Goal: Share content: Share content

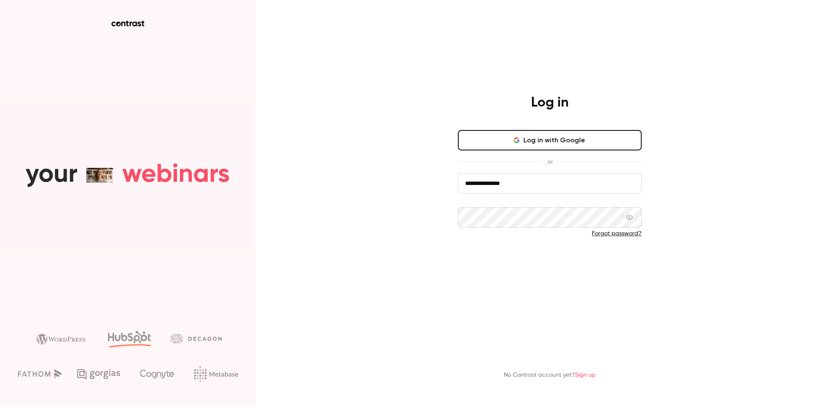
click at [537, 266] on button "Log in" at bounding box center [550, 261] width 184 height 20
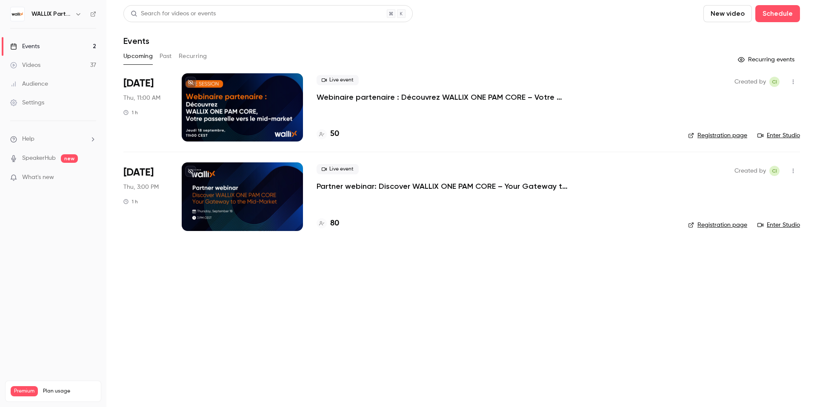
click at [366, 100] on p "Webinaire partenaire : Découvrez WALLIX ONE PAM CORE – Votre passerelle vers le…" at bounding box center [444, 97] width 255 height 10
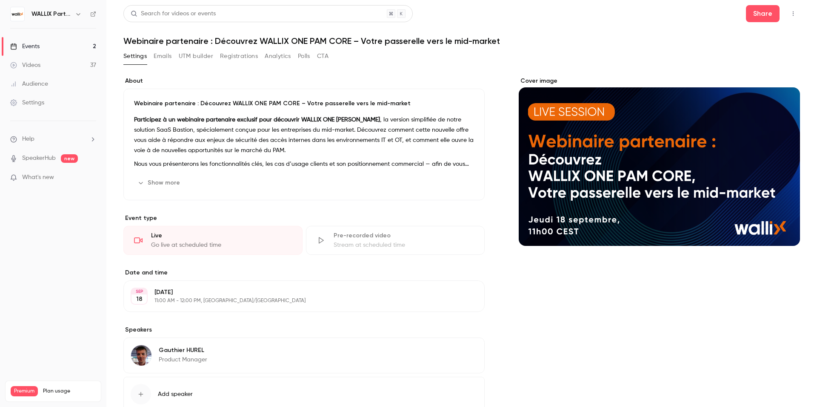
scroll to position [57, 0]
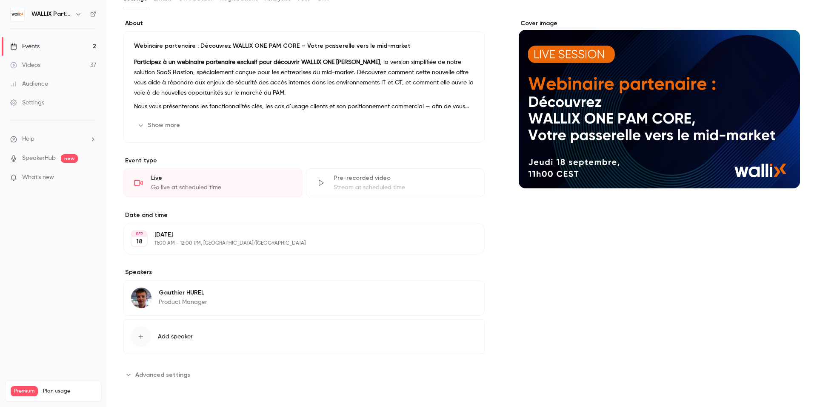
click at [450, 295] on icon "button" at bounding box center [453, 293] width 7 height 7
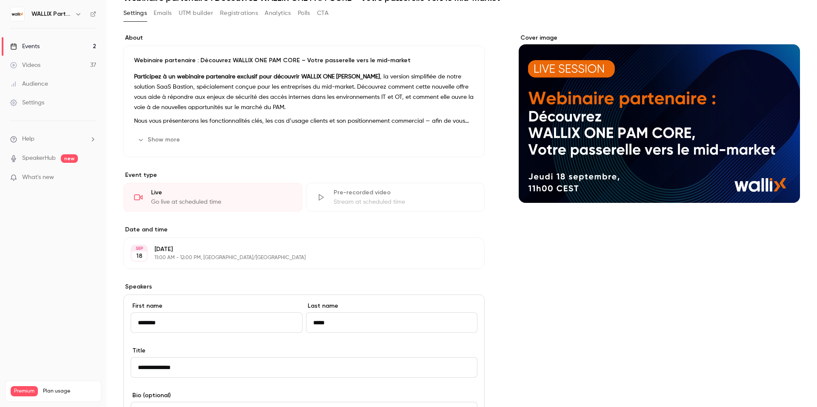
scroll to position [0, 0]
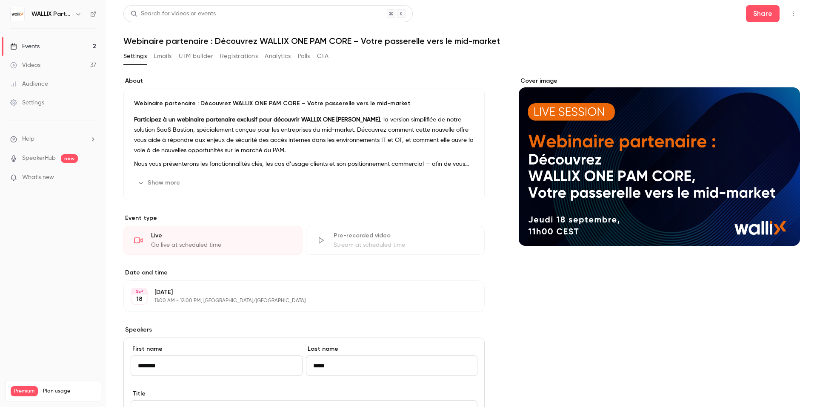
click at [790, 14] on icon "button" at bounding box center [793, 14] width 7 height 6
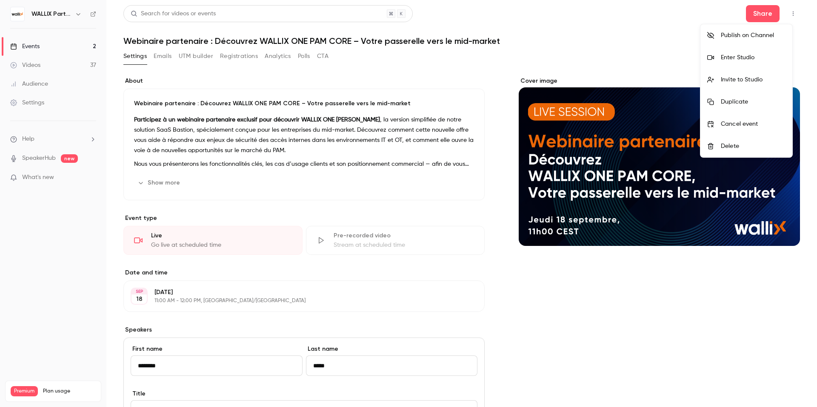
click at [501, 278] on div at bounding box center [408, 203] width 817 height 407
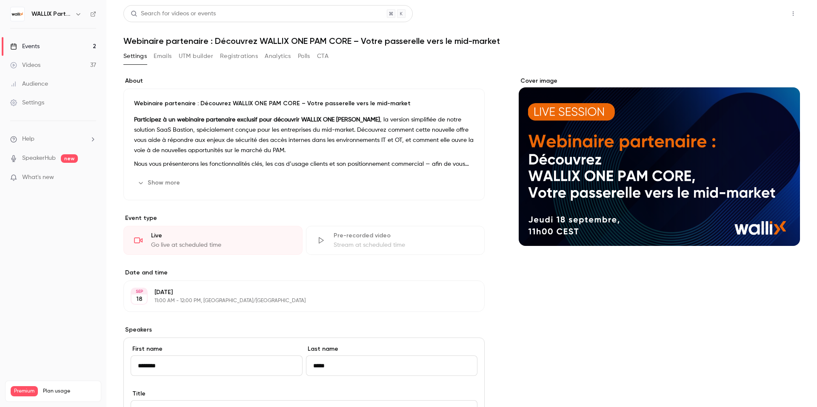
click at [746, 15] on button "Share" at bounding box center [763, 13] width 34 height 17
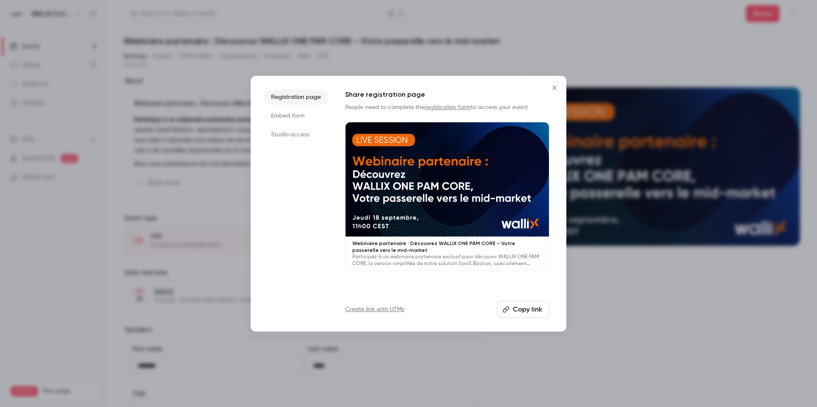
click at [294, 138] on li "Studio access" at bounding box center [296, 134] width 64 height 15
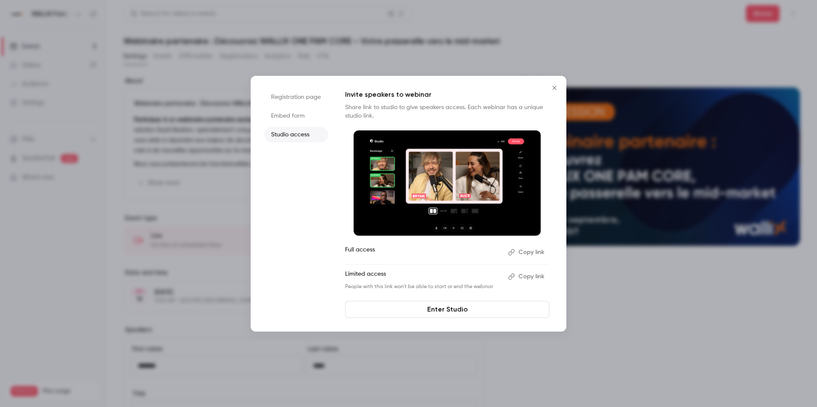
click at [554, 85] on icon "Close" at bounding box center [555, 87] width 10 height 7
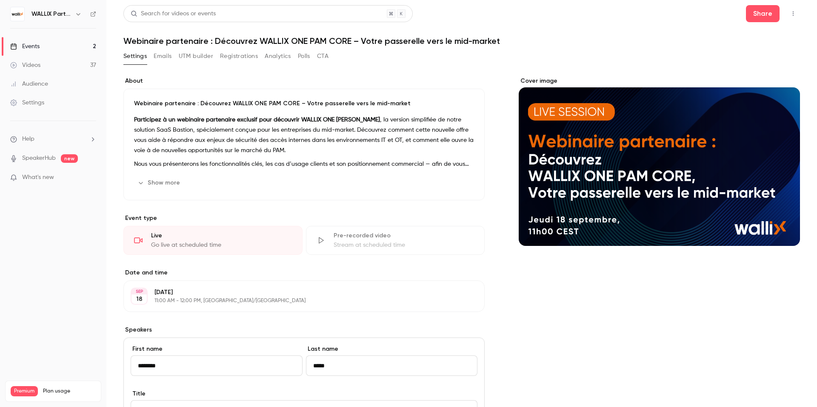
click at [67, 46] on link "Events 2" at bounding box center [53, 46] width 106 height 19
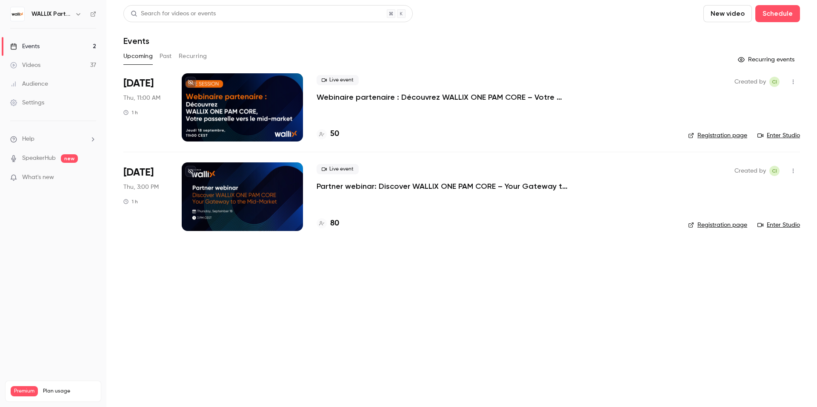
click at [795, 81] on icon "button" at bounding box center [793, 82] width 7 height 6
click at [742, 104] on div "Share" at bounding box center [760, 103] width 65 height 9
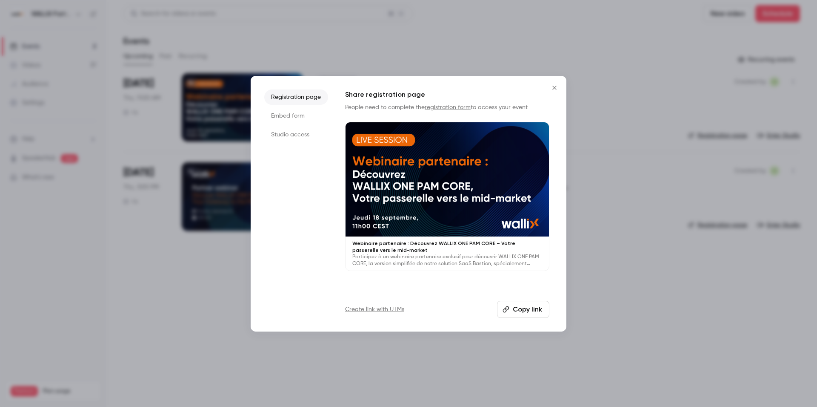
click at [290, 134] on li "Studio access" at bounding box center [296, 134] width 64 height 15
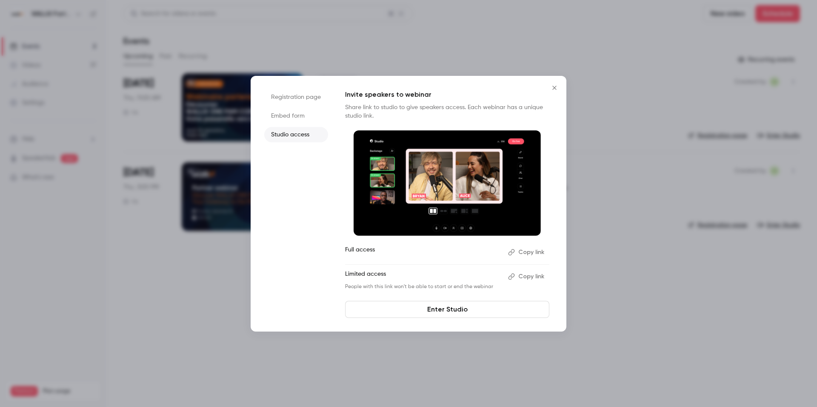
click at [310, 96] on li "Registration page" at bounding box center [296, 96] width 64 height 15
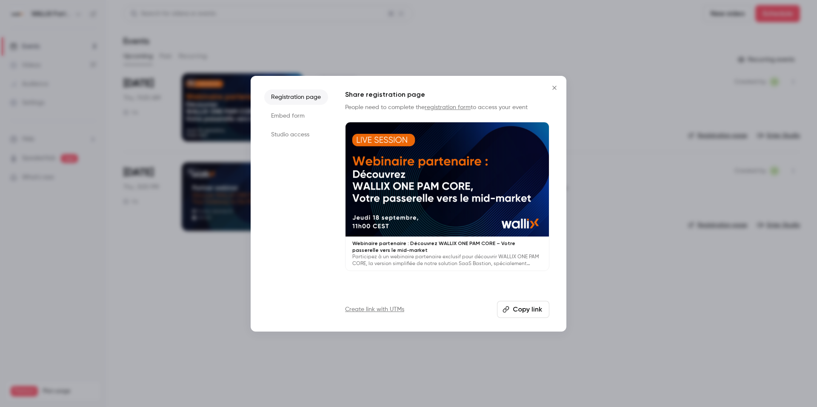
click at [295, 135] on li "Studio access" at bounding box center [296, 134] width 64 height 15
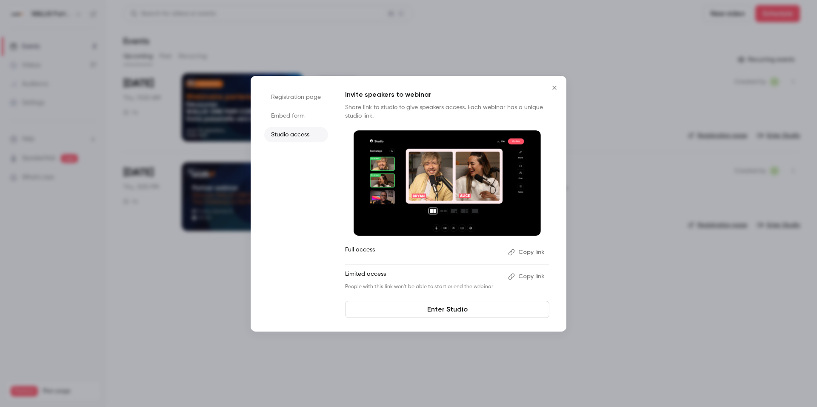
click at [375, 280] on p "Limited access" at bounding box center [423, 276] width 156 height 14
